Goal: Use online tool/utility: Utilize a website feature to perform a specific function

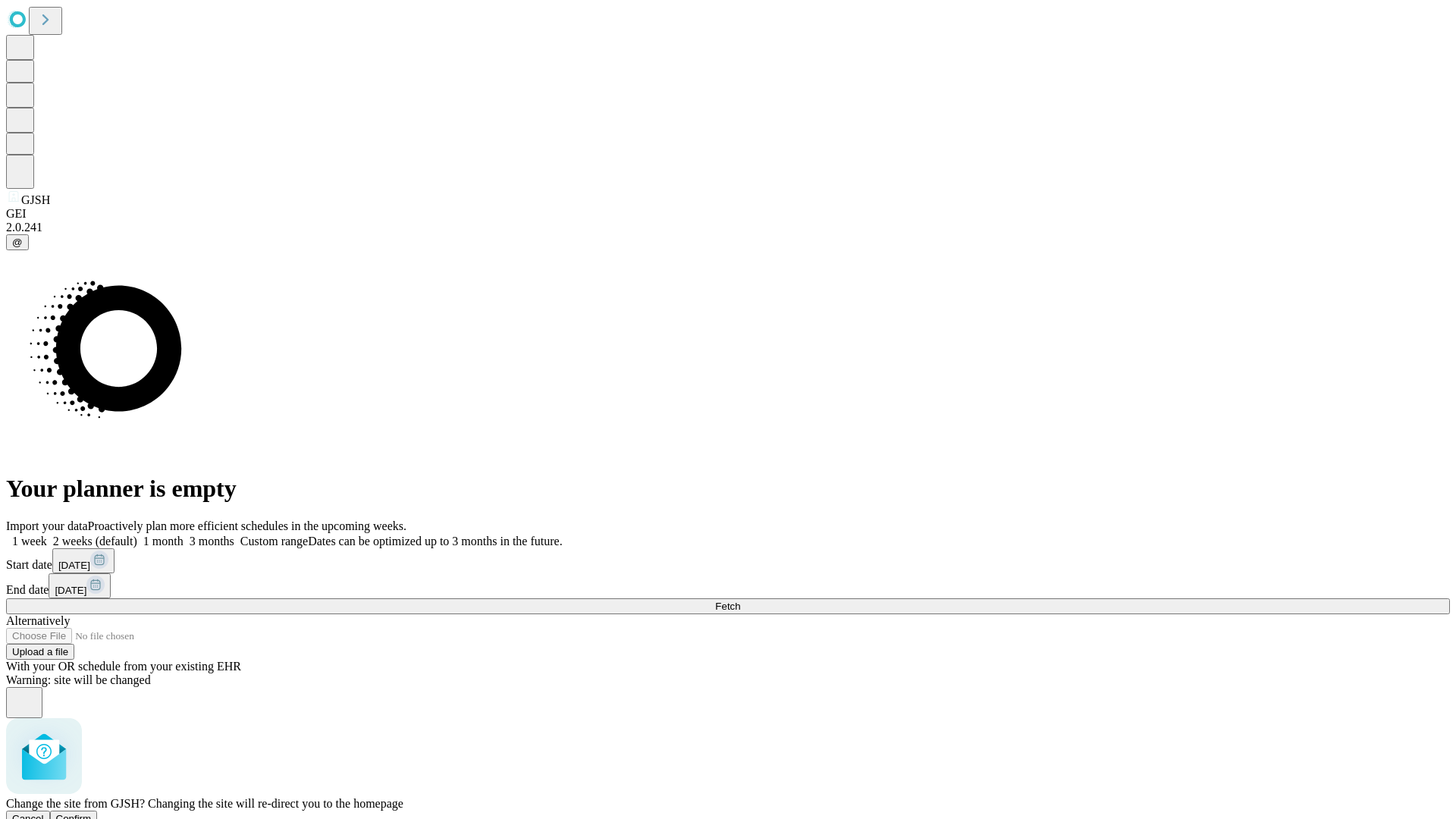
click at [92, 813] on span "Confirm" at bounding box center [73, 818] width 35 height 11
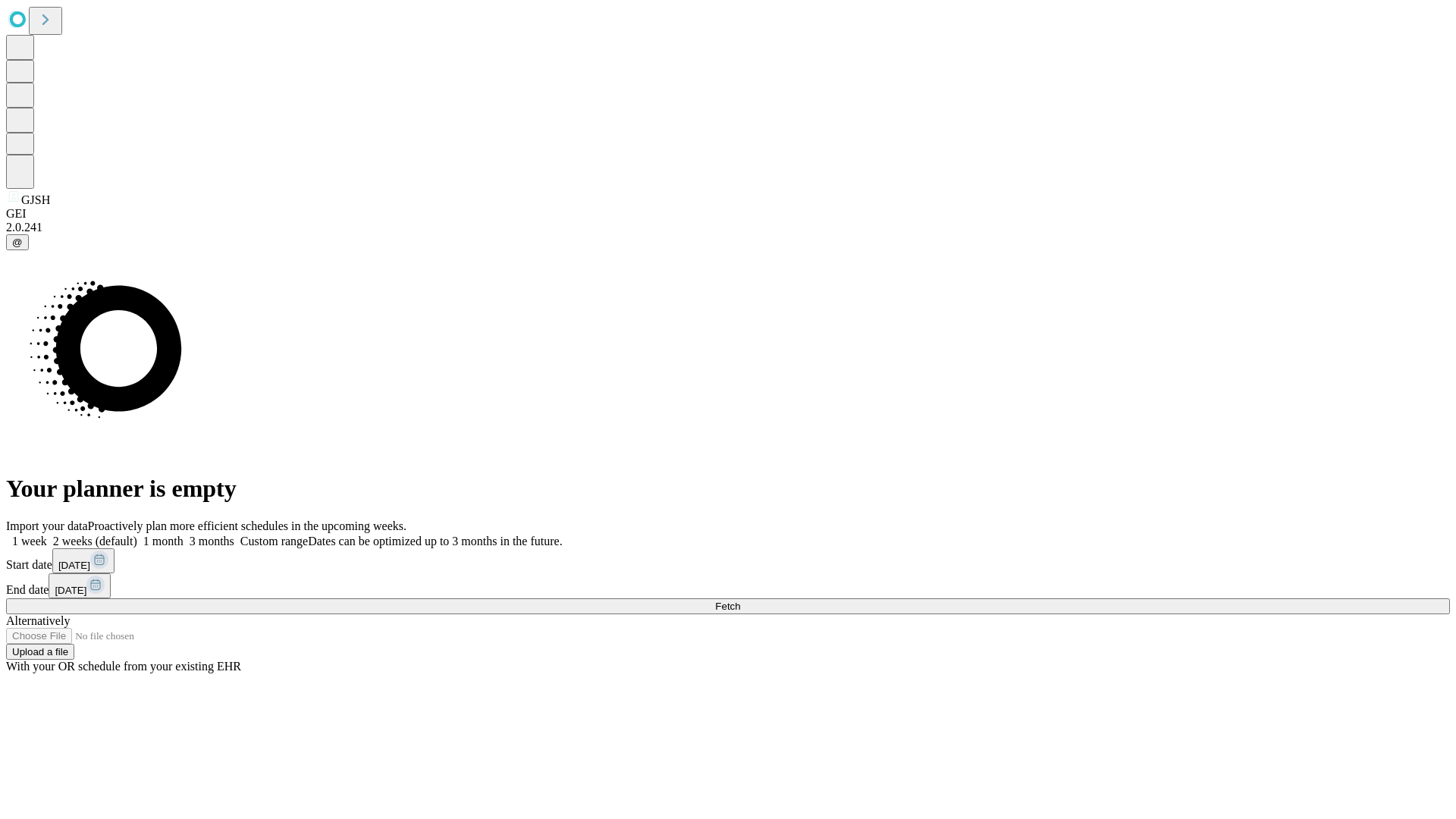
click at [47, 534] on label "1 week" at bounding box center [27, 540] width 41 height 13
click at [741, 600] on span "Fetch" at bounding box center [728, 606] width 25 height 11
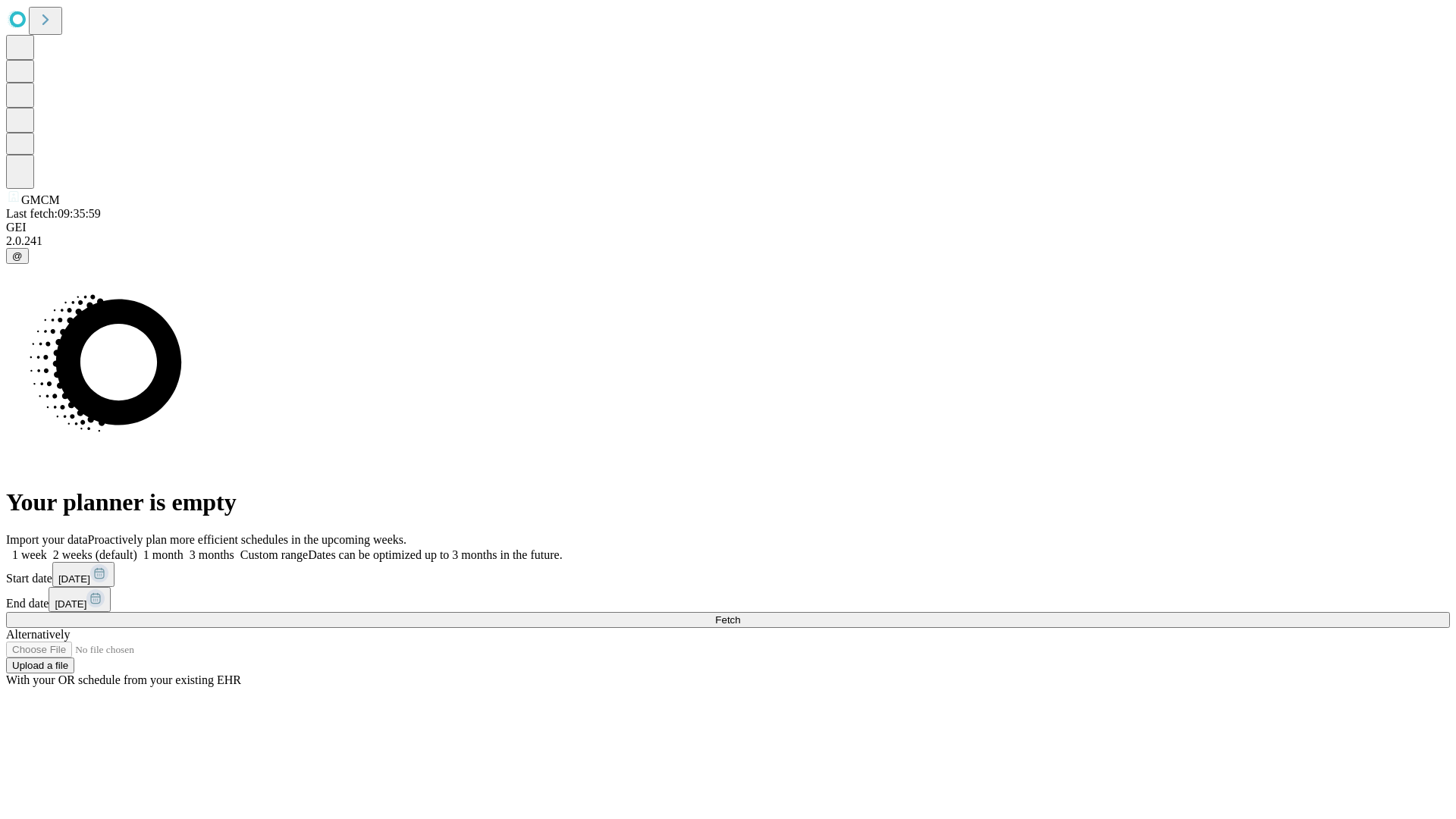
click at [47, 548] on label "1 week" at bounding box center [27, 555] width 41 height 13
click at [741, 614] on span "Fetch" at bounding box center [728, 620] width 25 height 11
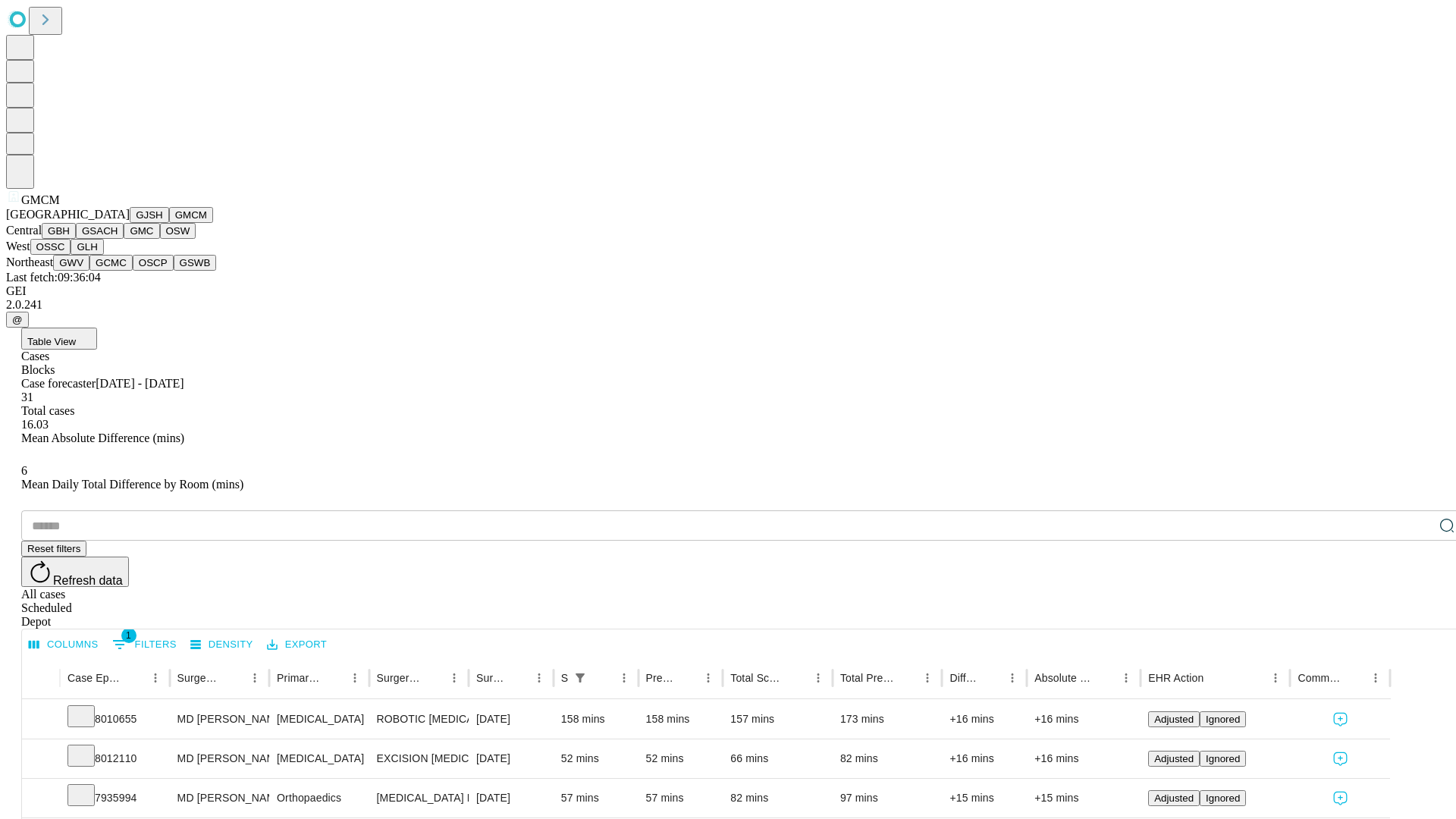
click at [76, 239] on button "GBH" at bounding box center [58, 231] width 34 height 16
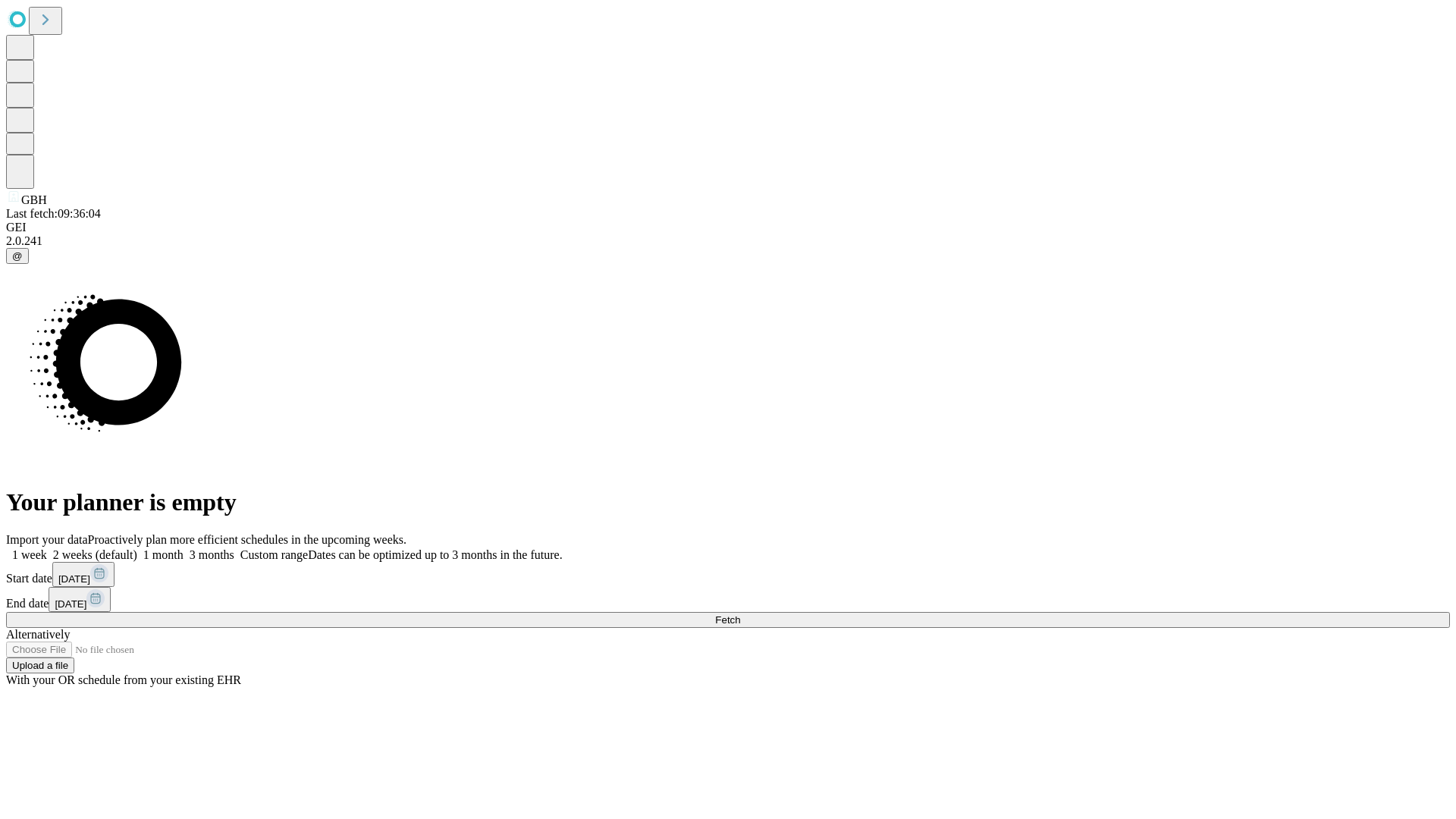
click at [47, 548] on label "1 week" at bounding box center [27, 555] width 41 height 13
click at [741, 614] on span "Fetch" at bounding box center [728, 620] width 25 height 11
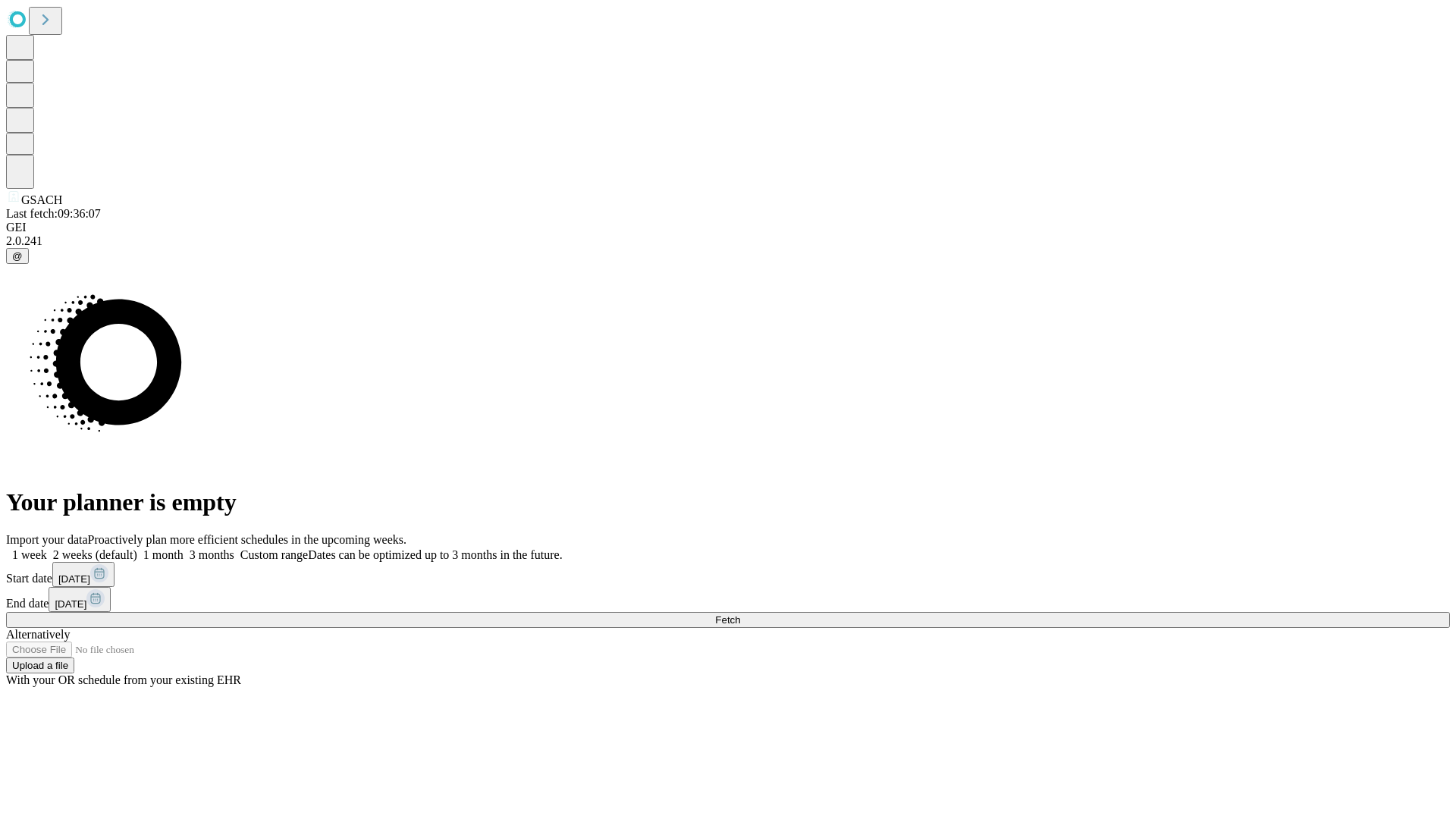
click at [47, 548] on label "1 week" at bounding box center [27, 555] width 41 height 13
click at [741, 614] on span "Fetch" at bounding box center [728, 620] width 25 height 11
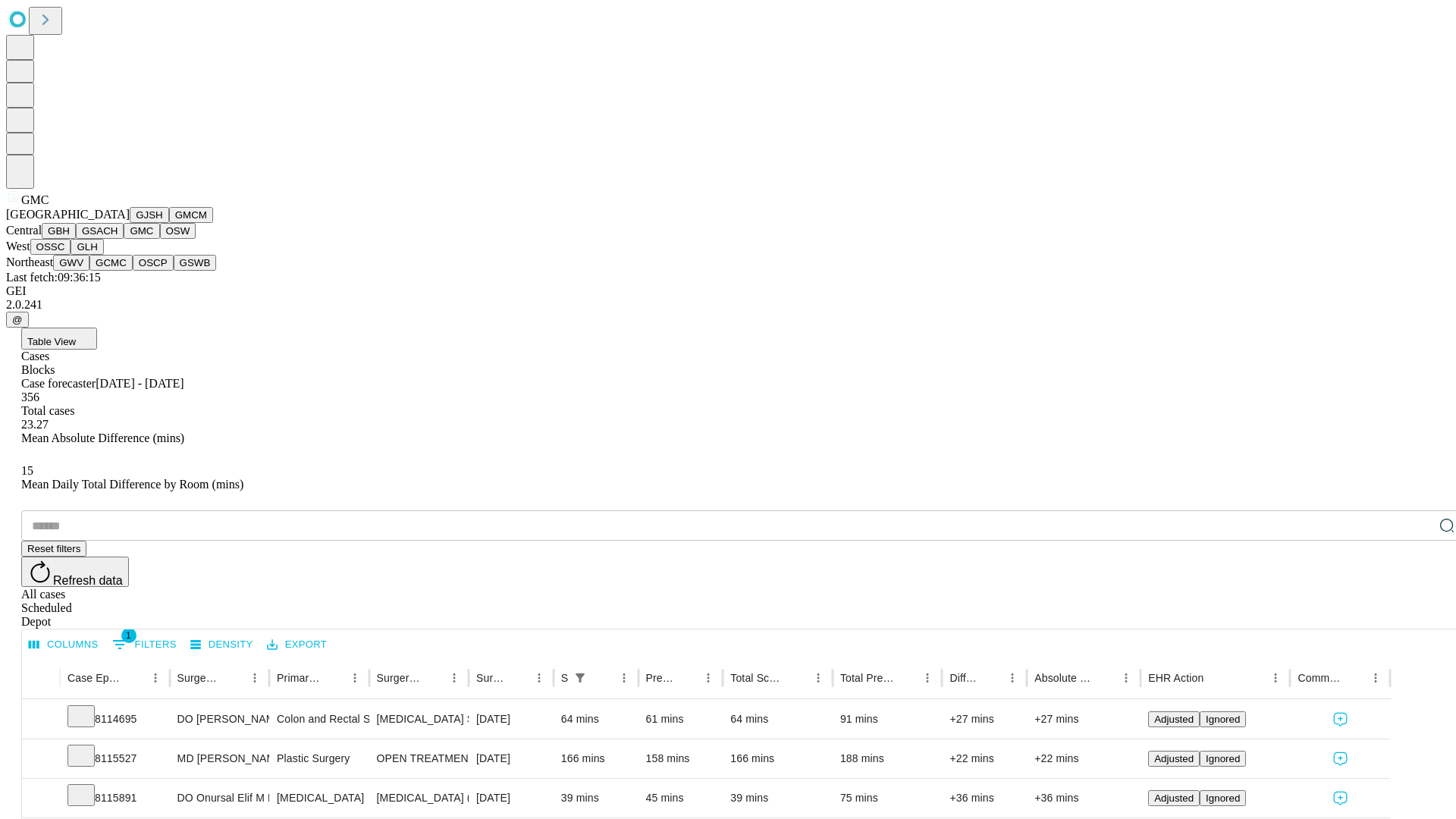
click at [160, 239] on button "OSW" at bounding box center [178, 231] width 36 height 16
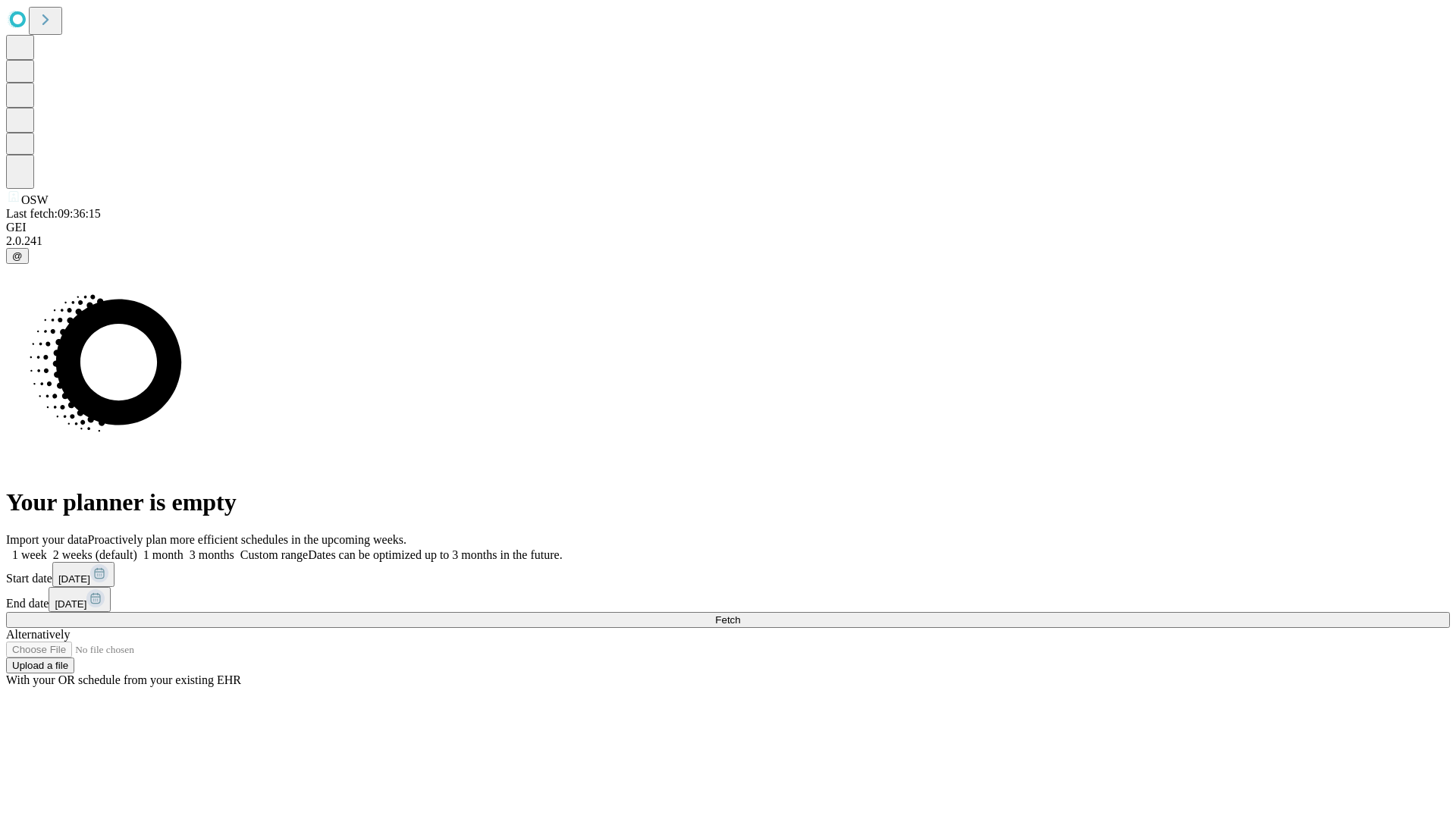
click at [741, 614] on span "Fetch" at bounding box center [728, 620] width 25 height 11
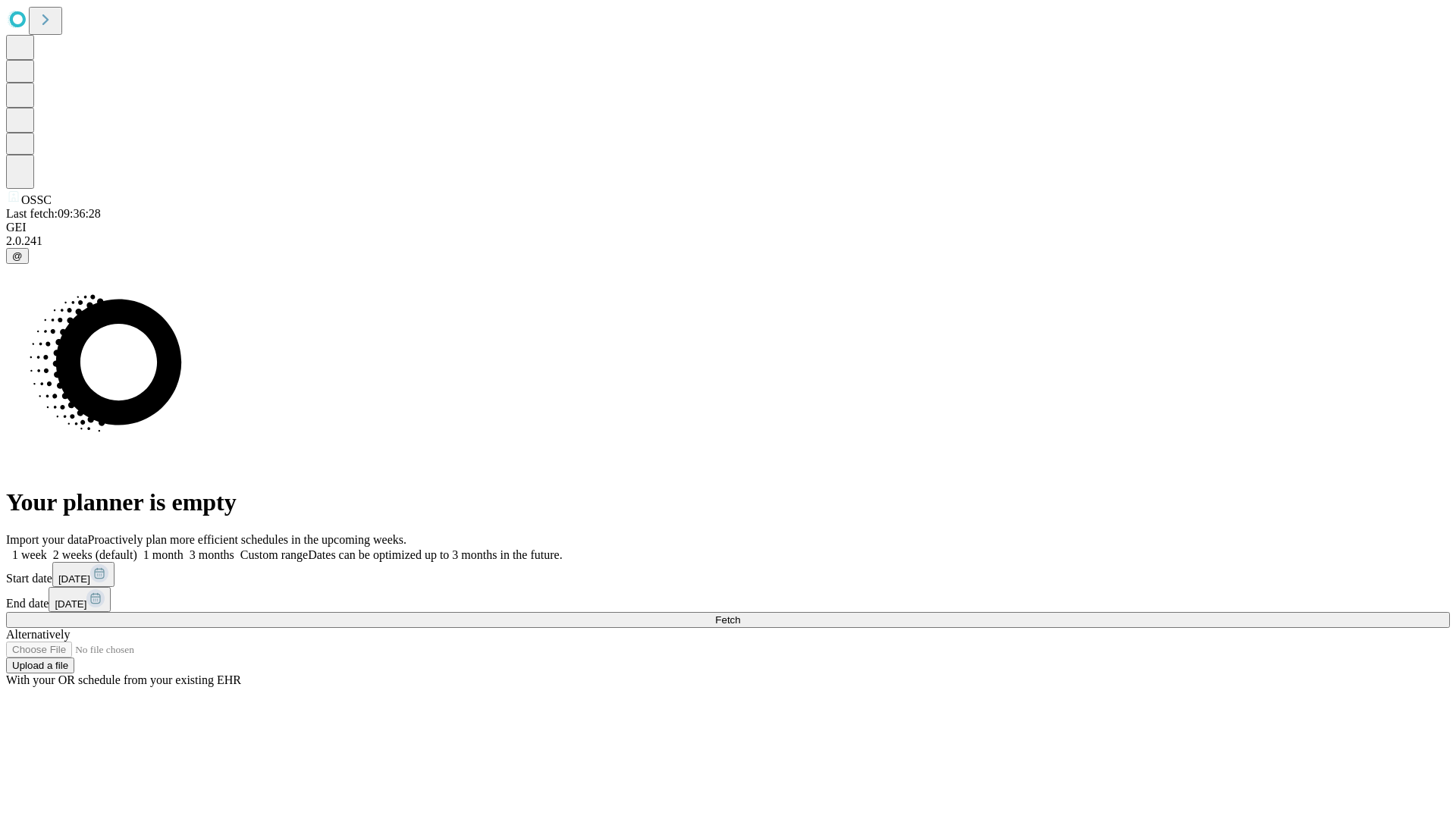
click at [47, 548] on label "1 week" at bounding box center [27, 555] width 41 height 13
click at [741, 614] on span "Fetch" at bounding box center [728, 620] width 25 height 11
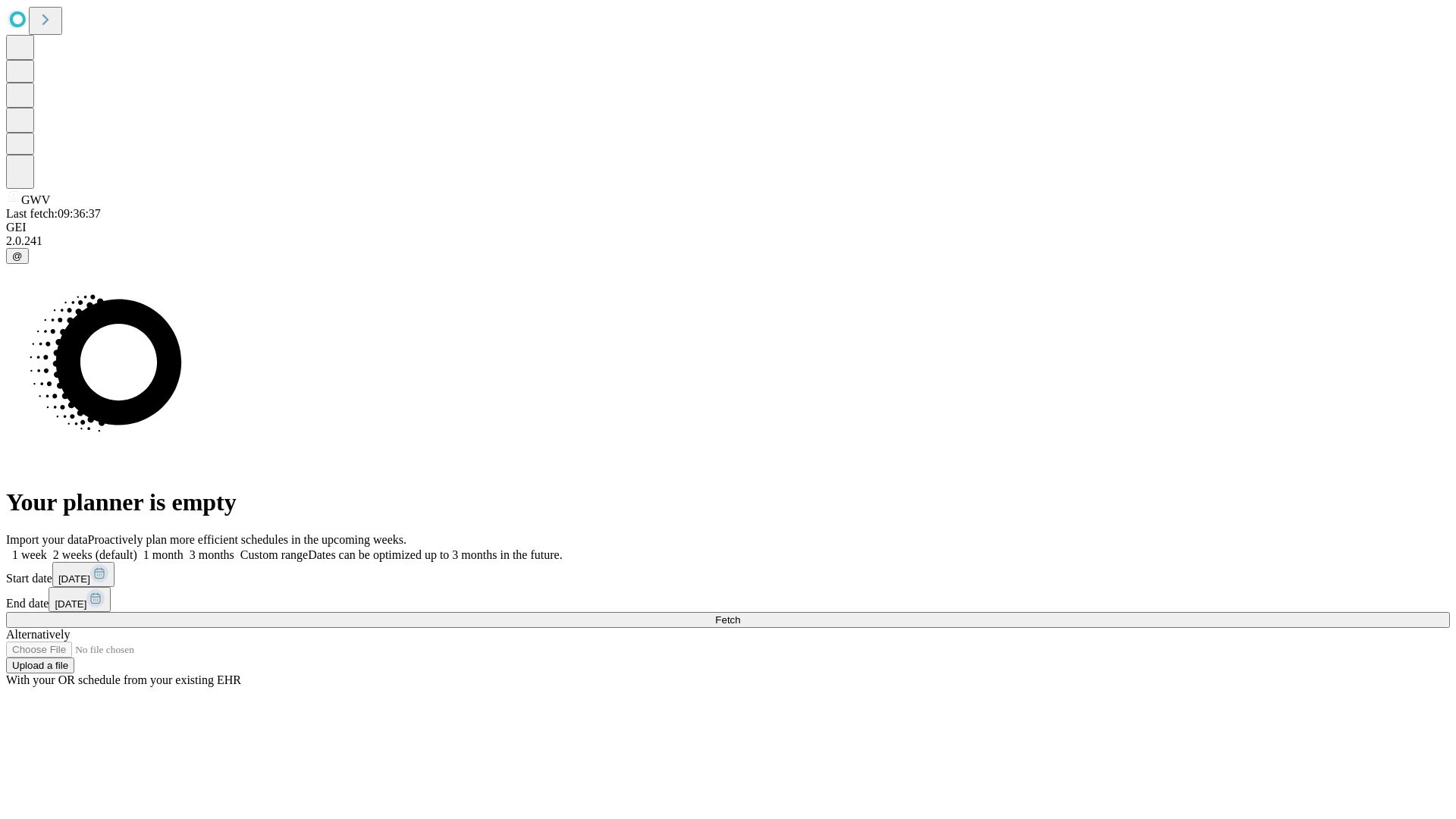
click at [47, 548] on label "1 week" at bounding box center [27, 555] width 41 height 13
click at [741, 614] on span "Fetch" at bounding box center [728, 620] width 25 height 11
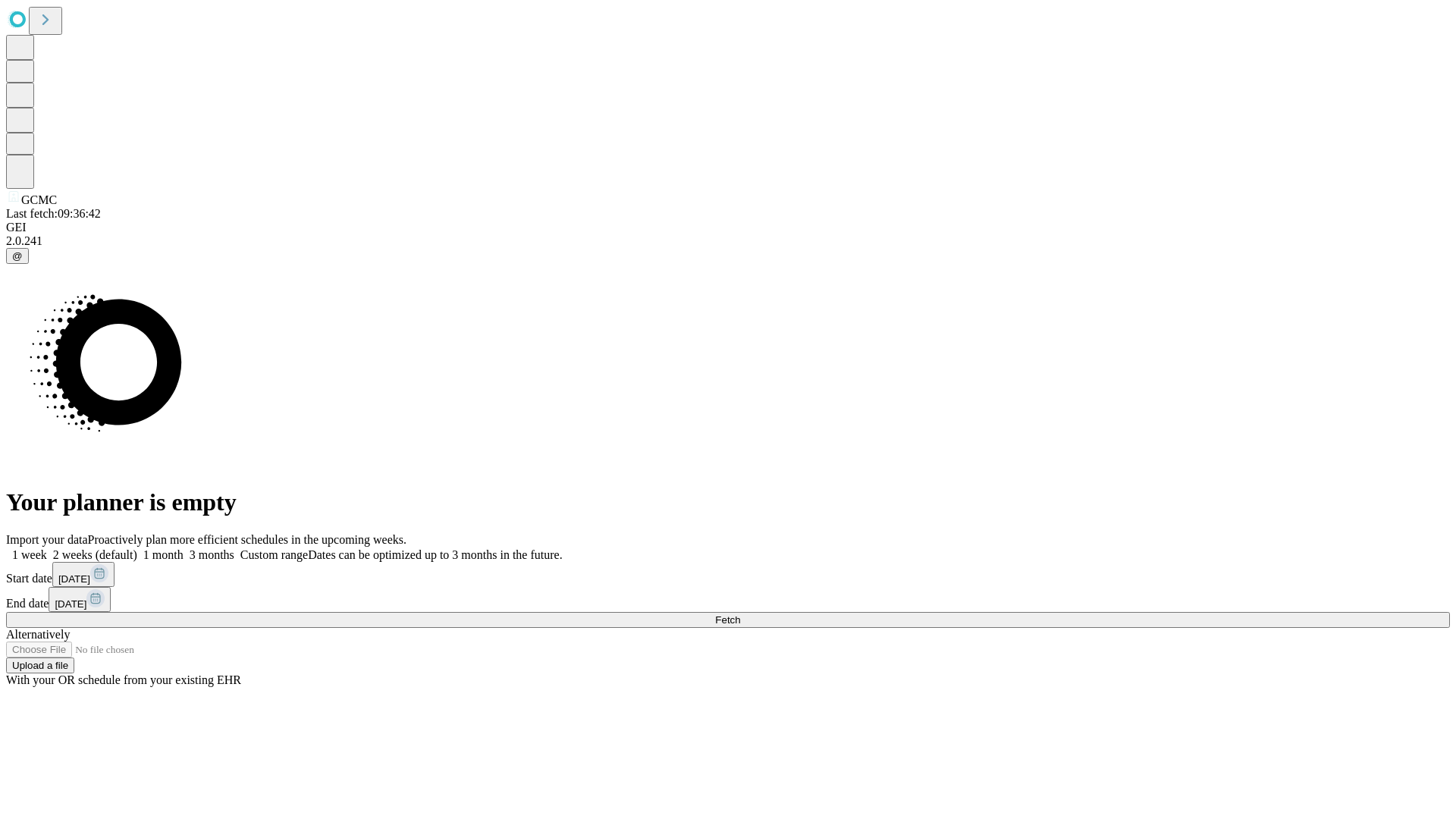
click at [47, 548] on label "1 week" at bounding box center [27, 555] width 41 height 13
click at [741, 614] on span "Fetch" at bounding box center [728, 620] width 25 height 11
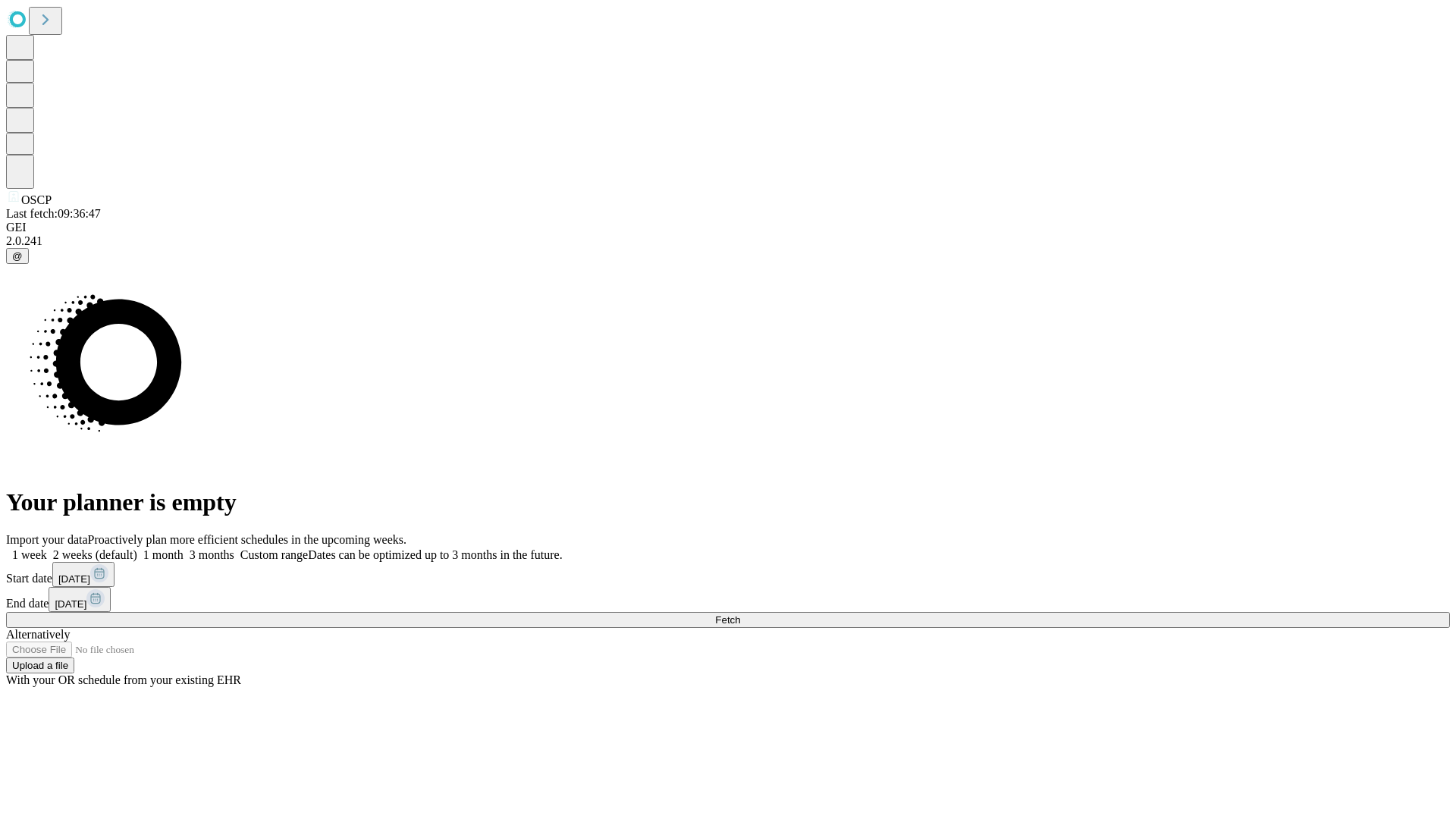
click at [47, 548] on label "1 week" at bounding box center [27, 555] width 41 height 13
click at [741, 614] on span "Fetch" at bounding box center [728, 620] width 25 height 11
